Goal: Transaction & Acquisition: Purchase product/service

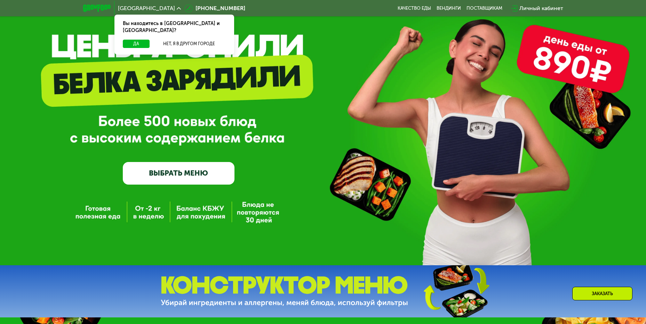
scroll to position [70, 0]
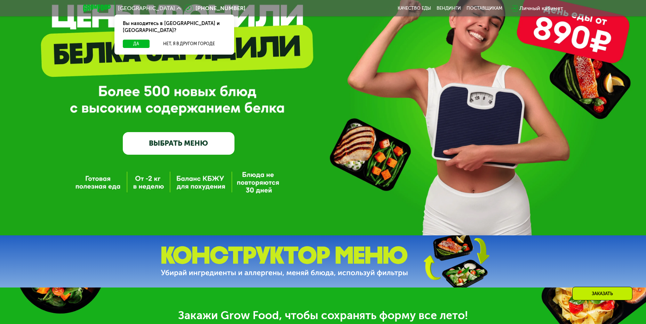
click at [205, 150] on link "ВЫБРАТЬ МЕНЮ" at bounding box center [179, 143] width 112 height 22
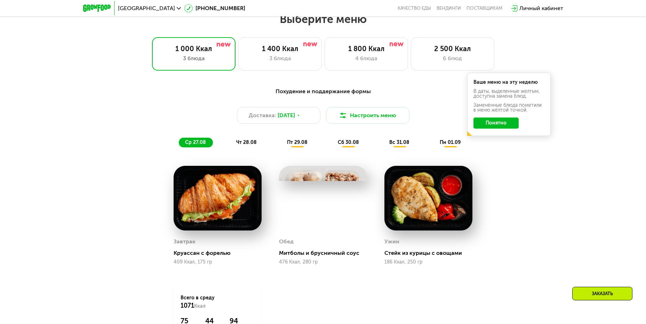
scroll to position [383, 0]
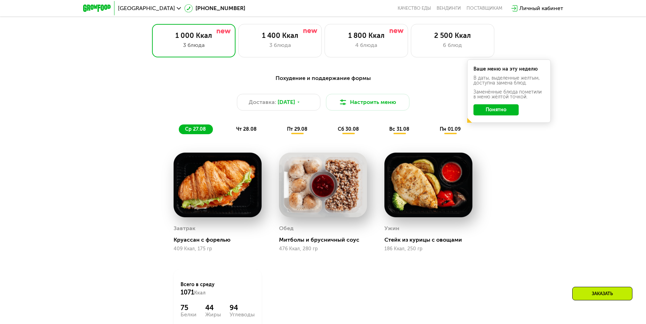
click at [241, 131] on span "чт 28.08" at bounding box center [246, 129] width 21 height 6
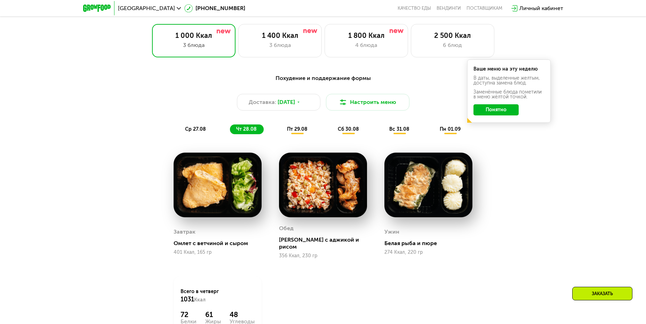
click at [298, 124] on div "Похудение и поддержание формы Доставка: [DATE] Настроить меню ср 27.08 чт 28.08…" at bounding box center [323, 104] width 412 height 60
click at [306, 130] on span "пт 29.08" at bounding box center [297, 129] width 21 height 6
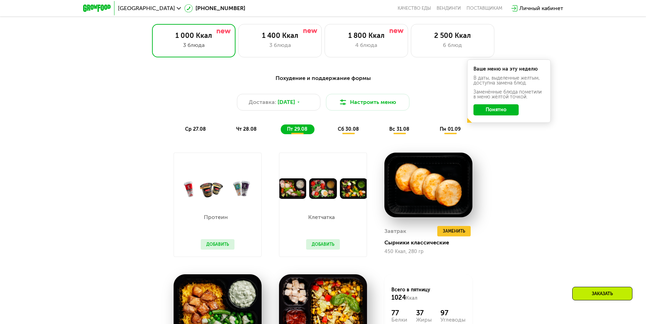
click at [360, 136] on div "Похудение и поддержание формы Доставка: [DATE] Настроить меню ср 27.08 чт 28.08…" at bounding box center [323, 104] width 420 height 69
click at [356, 132] on span "сб 30.08" at bounding box center [348, 129] width 21 height 6
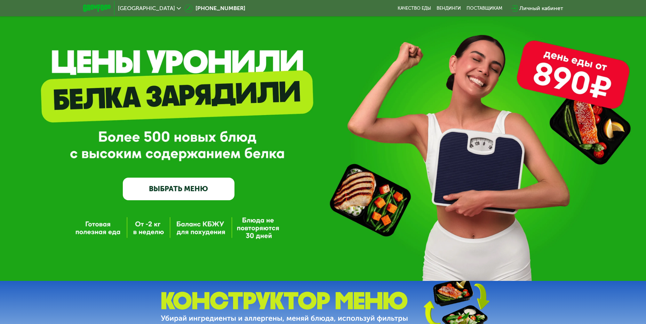
scroll to position [0, 0]
